Goal: Find specific fact: Find specific page/section

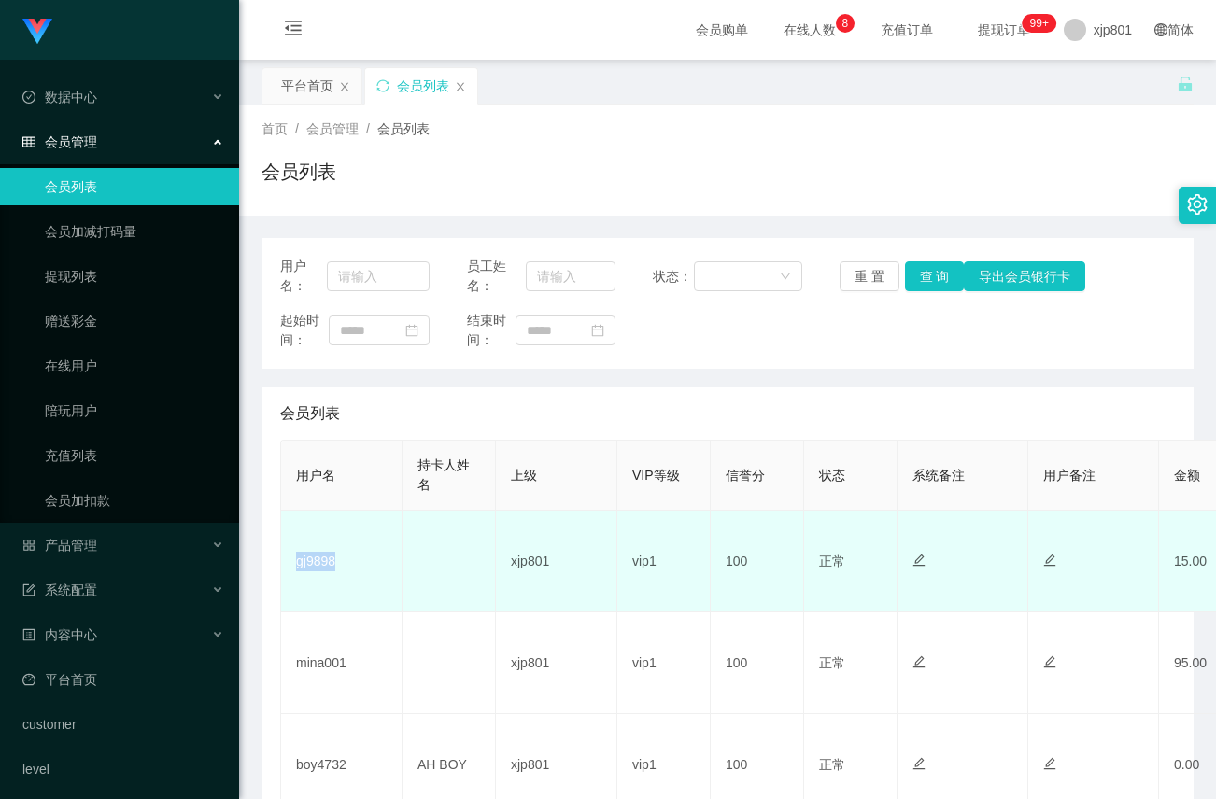
drag, startPoint x: 359, startPoint y: 561, endPoint x: 289, endPoint y: 569, distance: 70.5
click at [289, 569] on td "gj9898" at bounding box center [341, 562] width 121 height 102
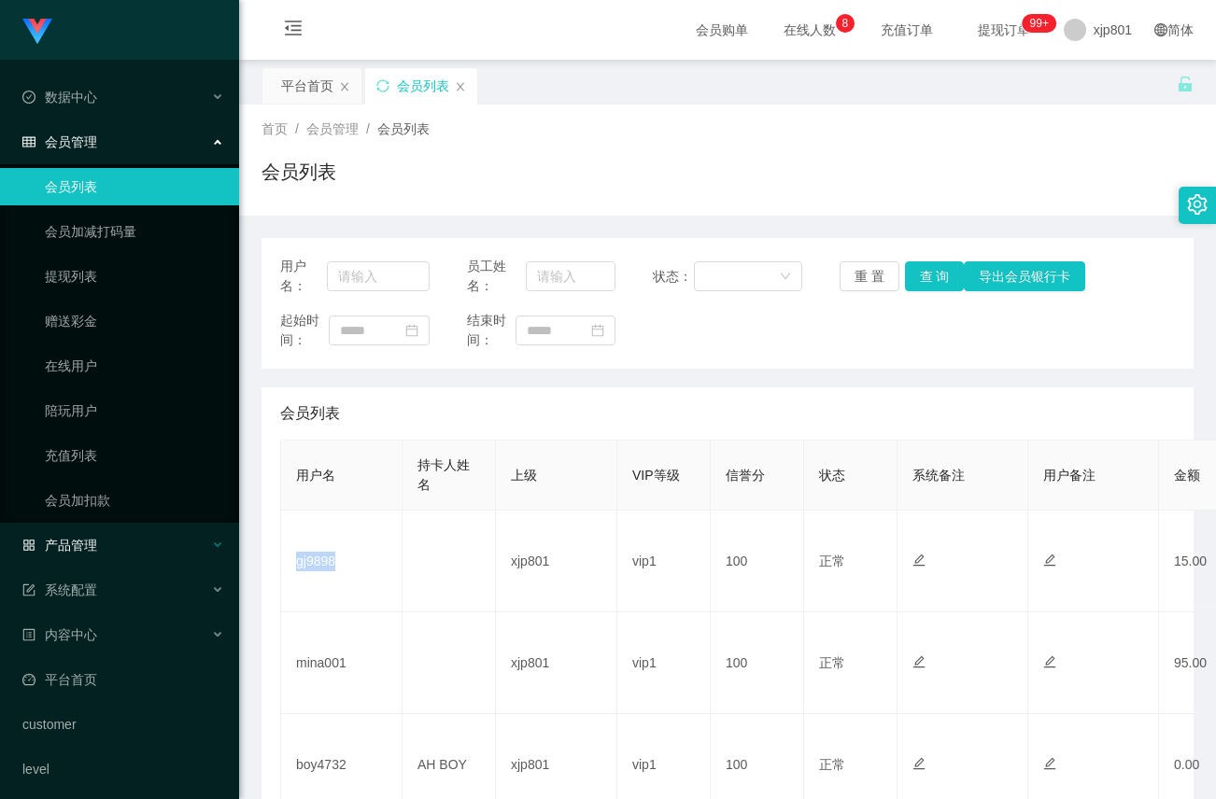
copy td "gj9898"
